Goal: Task Accomplishment & Management: Use online tool/utility

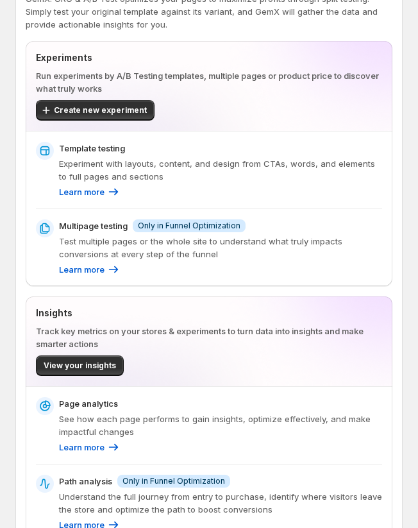
scroll to position [129, 0]
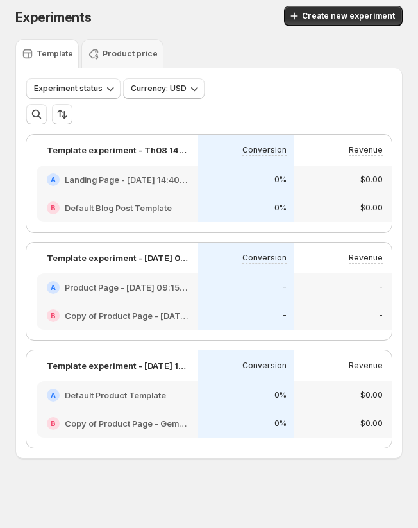
click at [122, 402] on div "A Default Product Template" at bounding box center [118, 395] width 162 height 28
click at [112, 395] on h2 "Default Product Template" at bounding box center [115, 394] width 101 height 13
click at [113, 408] on div "A Default Product Template" at bounding box center [118, 395] width 162 height 28
click at [137, 408] on div "A Default Product Template" at bounding box center [118, 395] width 162 height 28
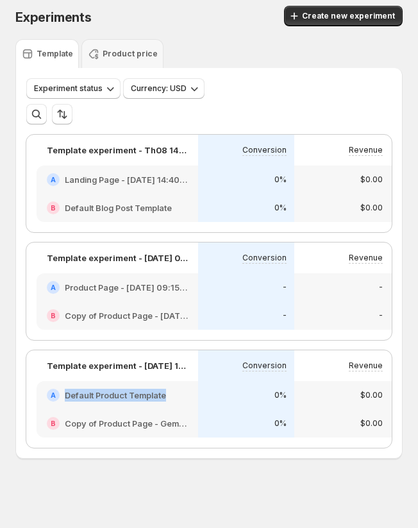
click at [137, 408] on div "A Default Product Template" at bounding box center [118, 395] width 162 height 28
click at [128, 401] on div at bounding box center [128, 401] width 0 height 0
click at [149, 410] on div "B Copy of Product Page - Gempage" at bounding box center [118, 423] width 162 height 28
click at [102, 410] on div "B Copy of Product Page - Gempage" at bounding box center [118, 423] width 162 height 28
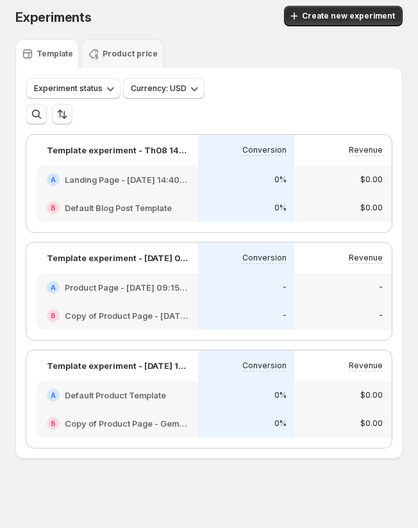
click at [102, 397] on h2 "Default Product Template" at bounding box center [115, 394] width 101 height 13
click at [113, 408] on div "A Default Product Template" at bounding box center [118, 395] width 162 height 28
click at [131, 411] on div "B Copy of Product Page - Gempage" at bounding box center [118, 423] width 162 height 28
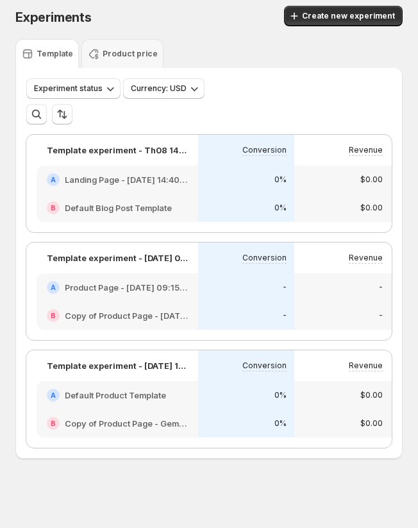
click at [149, 410] on div "B Copy of Product Page - Gempage" at bounding box center [118, 423] width 162 height 28
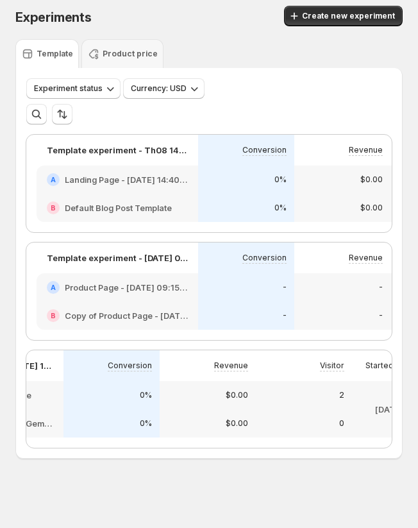
click at [212, 406] on div "$0.00" at bounding box center [208, 395] width 96 height 28
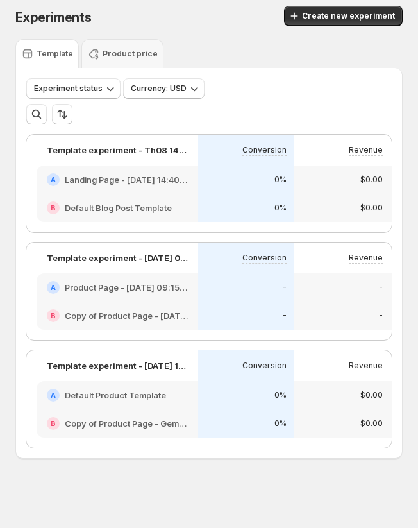
click at [154, 410] on div "B Copy of Product Page - Gempage" at bounding box center [118, 423] width 162 height 28
click at [169, 401] on div "A Default Product Template" at bounding box center [117, 394] width 141 height 13
click at [106, 394] on h2 "Default Product Template" at bounding box center [115, 394] width 101 height 13
click at [113, 406] on div "A Default Product Template" at bounding box center [118, 395] width 162 height 28
click at [126, 421] on h2 "Copy of Product Page - Gempage" at bounding box center [126, 423] width 123 height 13
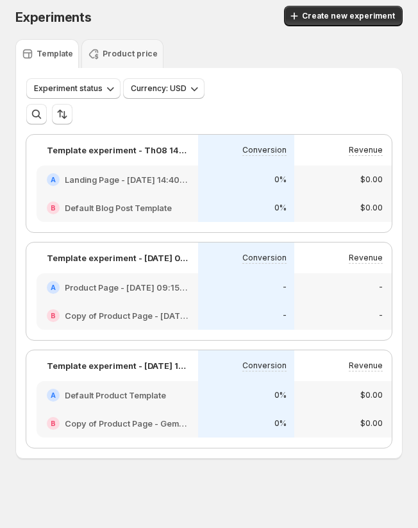
click at [129, 409] on div "B Copy of Product Page - Gempage" at bounding box center [118, 423] width 162 height 28
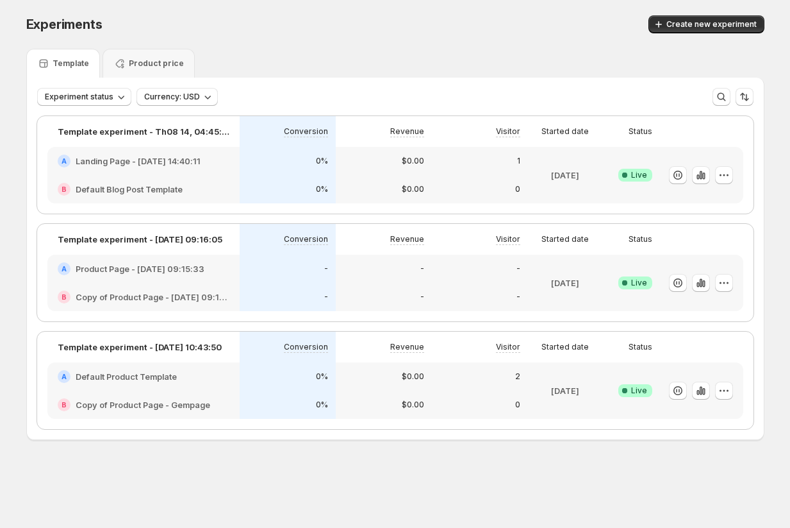
click at [141, 384] on div "A Default Product Template" at bounding box center [143, 376] width 192 height 28
click at [228, 391] on div "B Copy of Product Page - Gempage" at bounding box center [143, 404] width 192 height 28
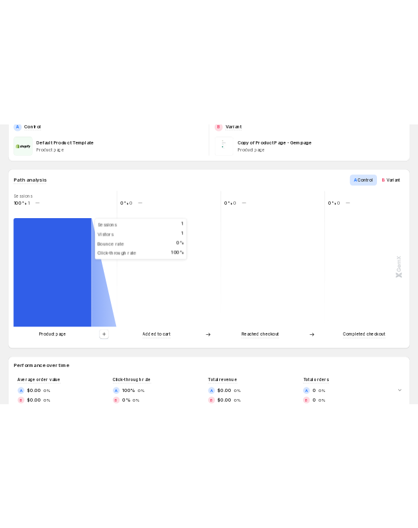
scroll to position [256, 0]
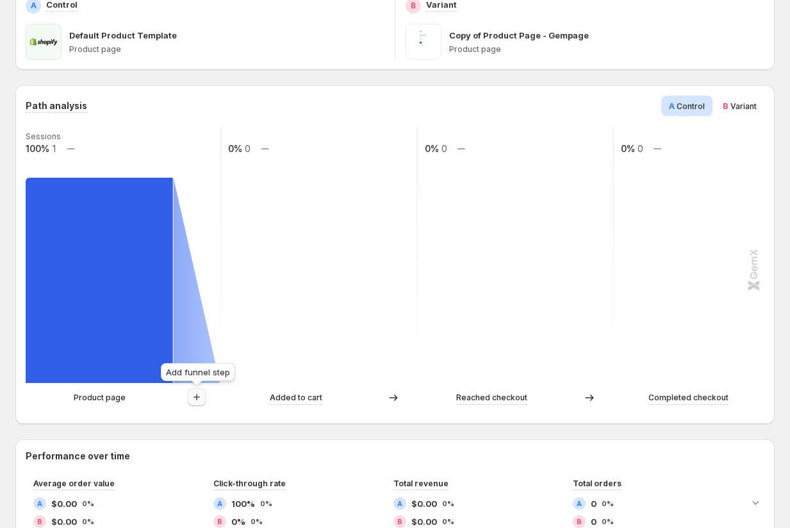
click at [196, 396] on icon "button" at bounding box center [196, 396] width 13 height 13
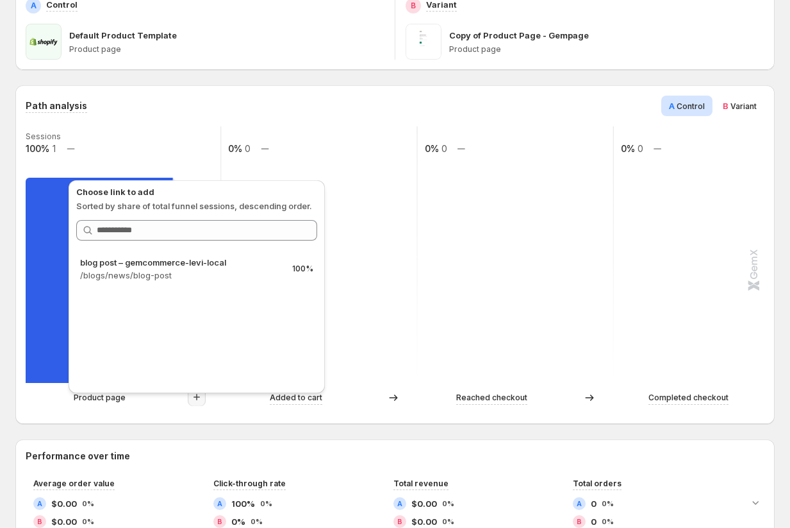
click at [126, 411] on div "Product page Added to cart Reached checkout Completed checkout" at bounding box center [395, 401] width 739 height 26
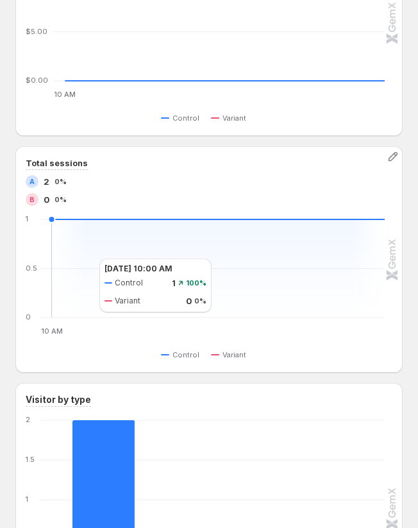
scroll to position [1271, 0]
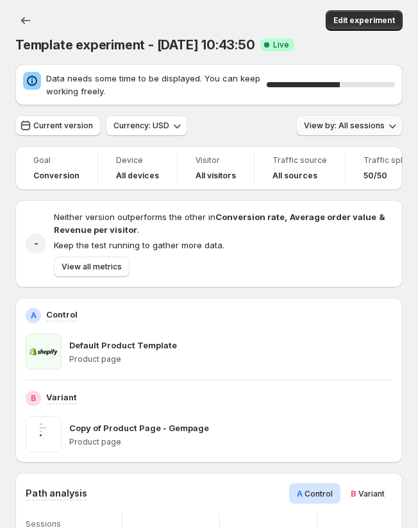
click at [353, 126] on span "View by: All sessions" at bounding box center [344, 126] width 81 height 10
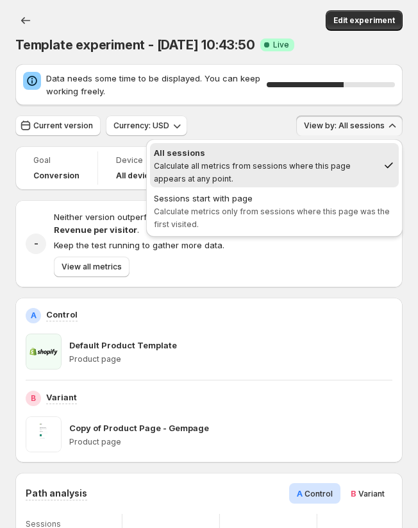
click at [249, 118] on div "Current version Currency: USD View by: All sessions" at bounding box center [208, 125] width 387 height 21
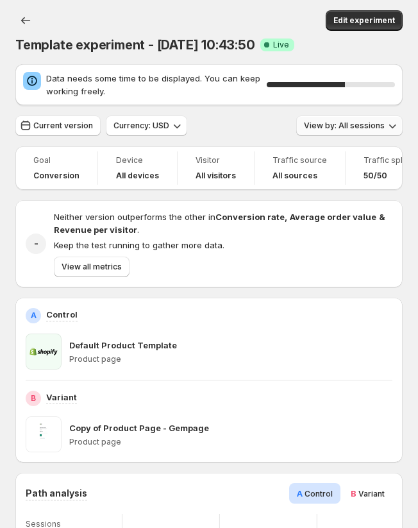
click at [336, 127] on span "View by: All sessions" at bounding box center [344, 126] width 81 height 10
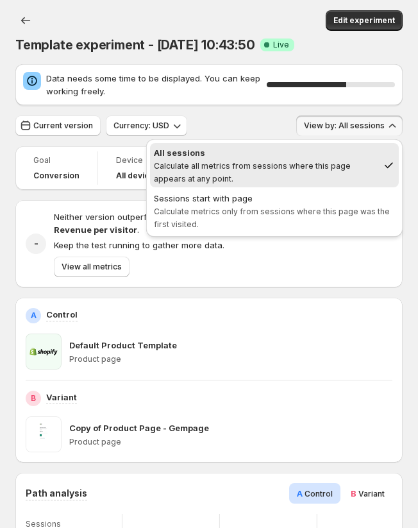
click at [265, 128] on div "Current version Currency: USD View by: All sessions" at bounding box center [208, 125] width 387 height 21
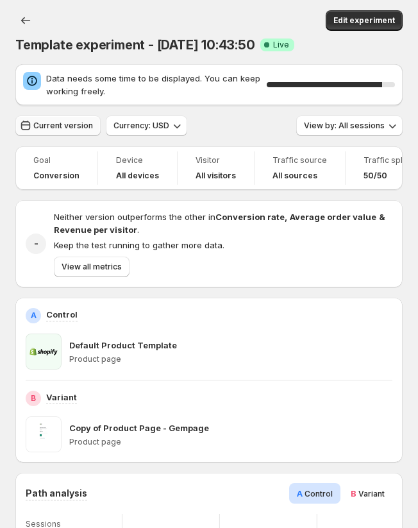
click at [59, 131] on button "Current version" at bounding box center [57, 125] width 85 height 21
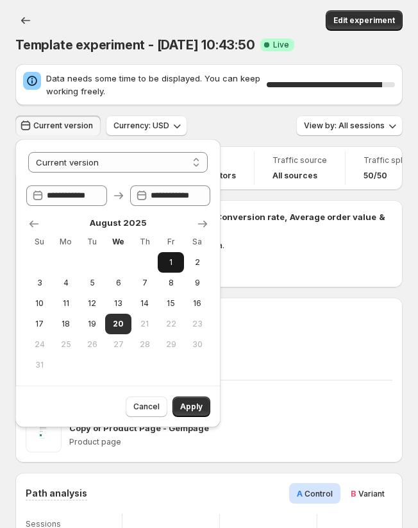
click at [180, 263] on button "1" at bounding box center [171, 262] width 26 height 21
select select "*****"
type input "**********"
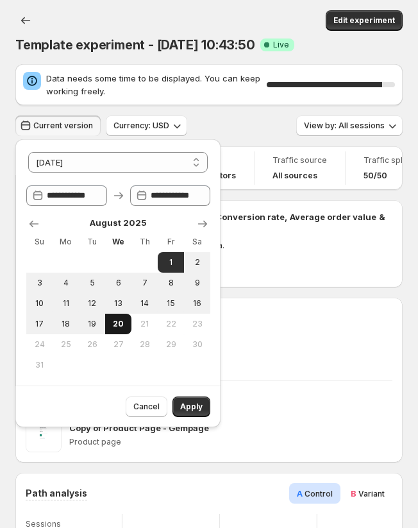
click at [125, 324] on span "20" at bounding box center [118, 324] width 16 height 10
type input "**********"
click at [196, 407] on span "Apply" at bounding box center [191, 406] width 22 height 10
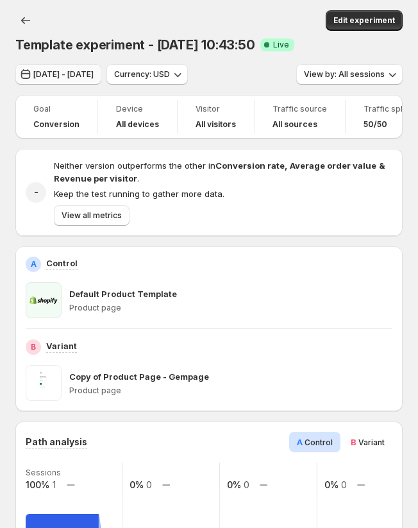
click at [94, 74] on span "Aug 01, 2025 - Aug 20, 2025" at bounding box center [63, 74] width 60 height 10
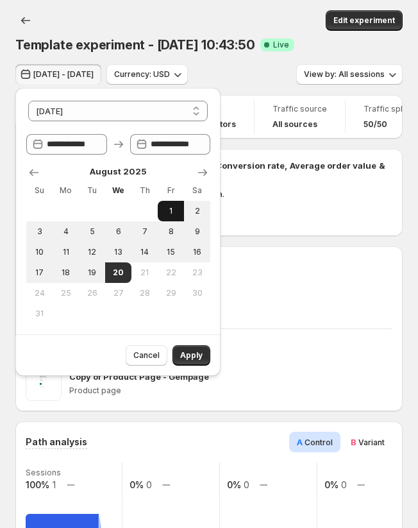
click at [174, 203] on button "1" at bounding box center [171, 211] width 26 height 21
click at [121, 267] on span "20" at bounding box center [118, 272] width 16 height 10
type input "**********"
click at [200, 356] on span "Apply" at bounding box center [191, 355] width 22 height 10
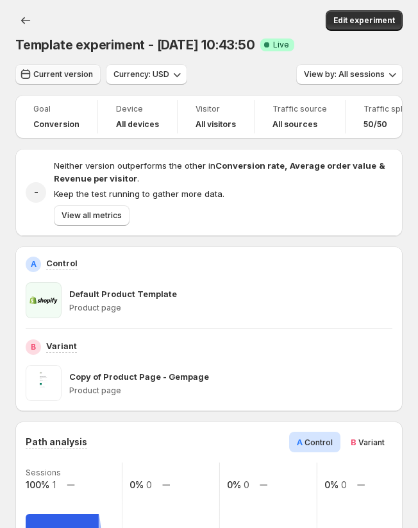
click at [69, 74] on span "Current version" at bounding box center [63, 74] width 60 height 10
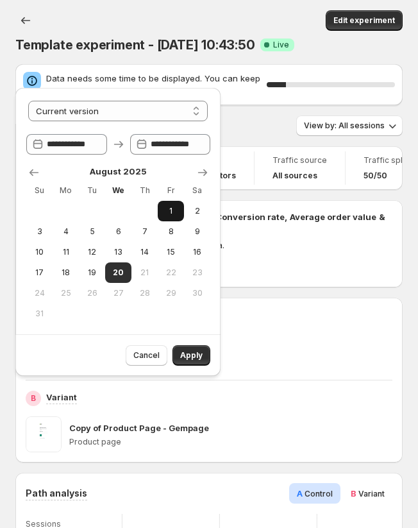
click at [174, 210] on span "1" at bounding box center [171, 211] width 16 height 10
select select "*****"
type input "**********"
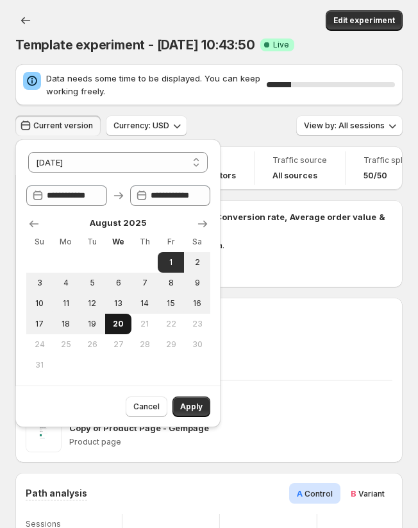
click at [118, 326] on span "20" at bounding box center [118, 324] width 16 height 10
type input "**********"
click at [199, 407] on span "Apply" at bounding box center [191, 406] width 22 height 10
